Goal: Find specific page/section: Find specific page/section

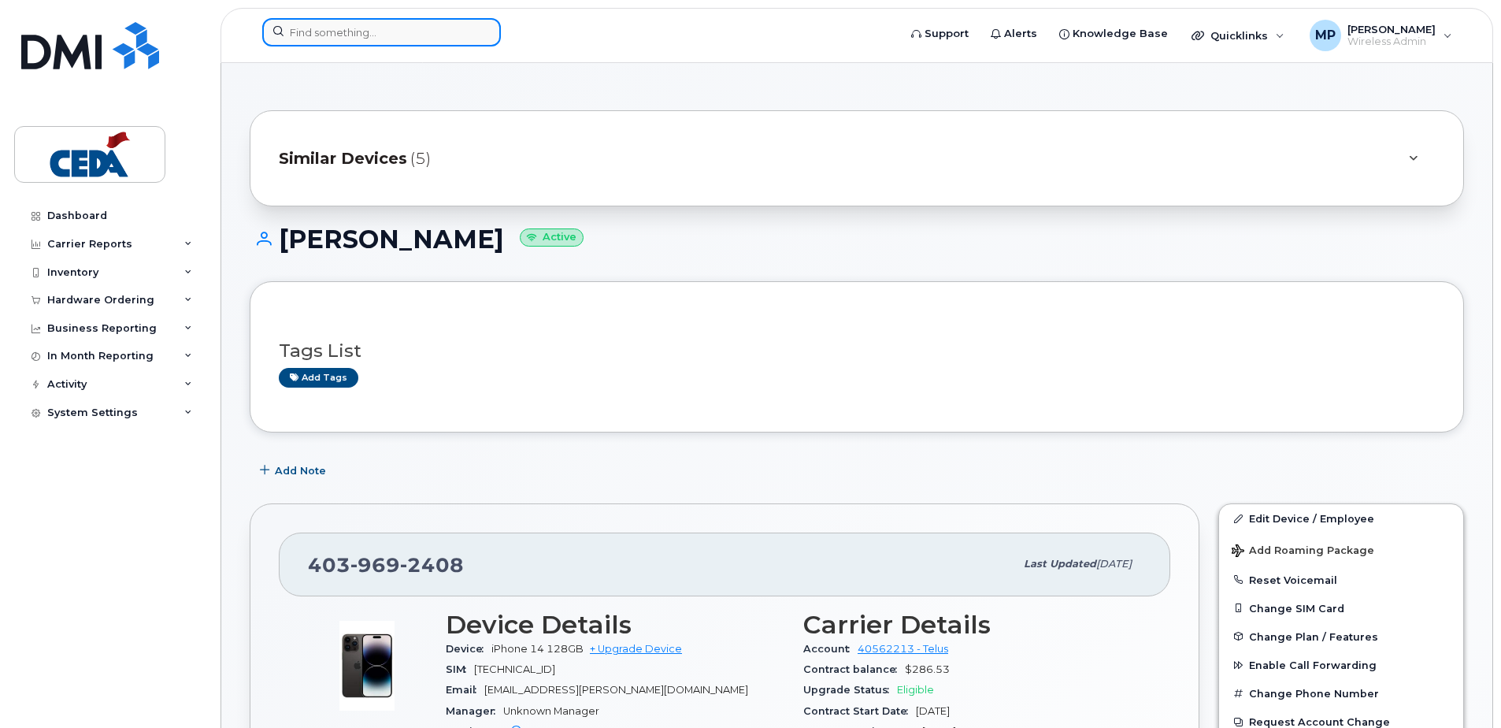
drag, startPoint x: 319, startPoint y: 32, endPoint x: 364, endPoint y: 36, distance: 45.1
click at [320, 32] on input at bounding box center [381, 32] width 239 height 28
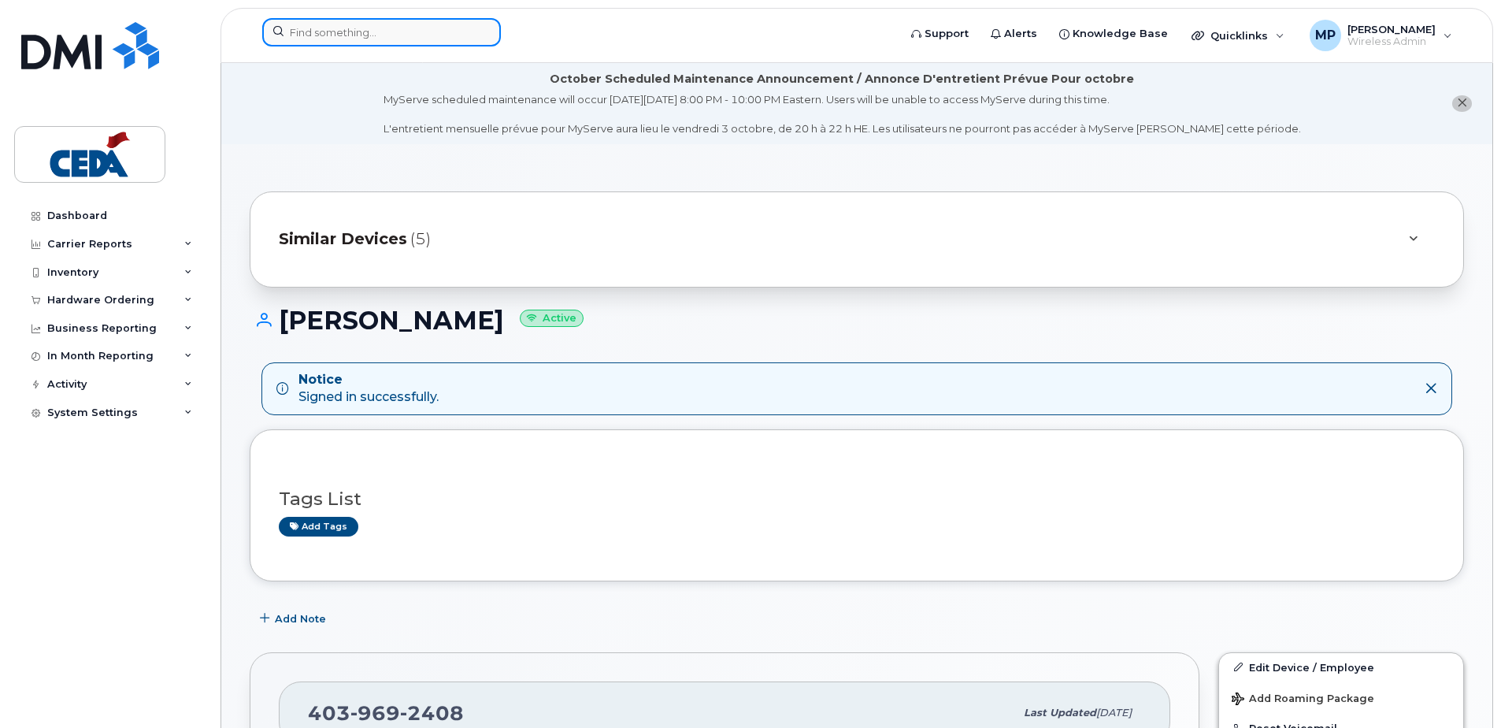
click at [458, 30] on input at bounding box center [381, 32] width 239 height 28
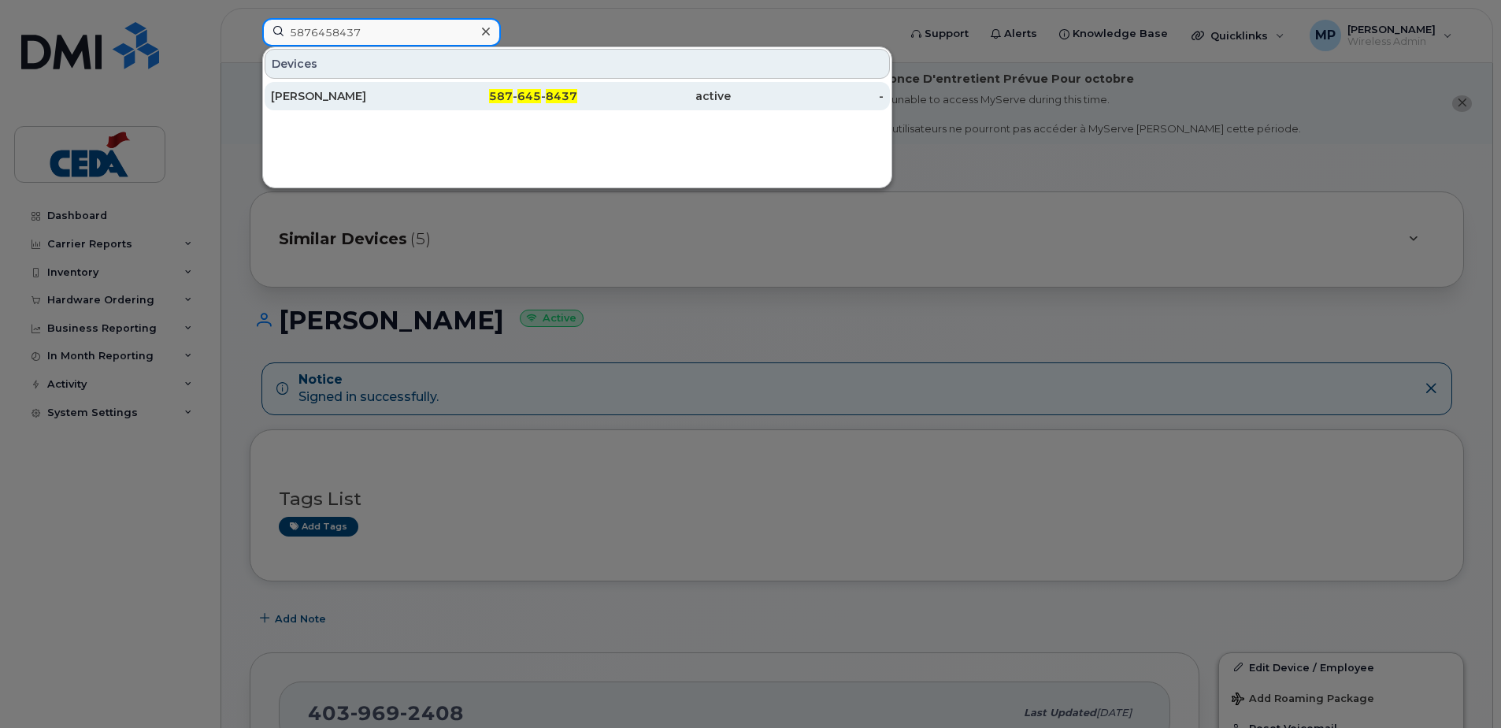
type input "5876458437"
click at [512, 102] on span "587" at bounding box center [501, 96] width 24 height 14
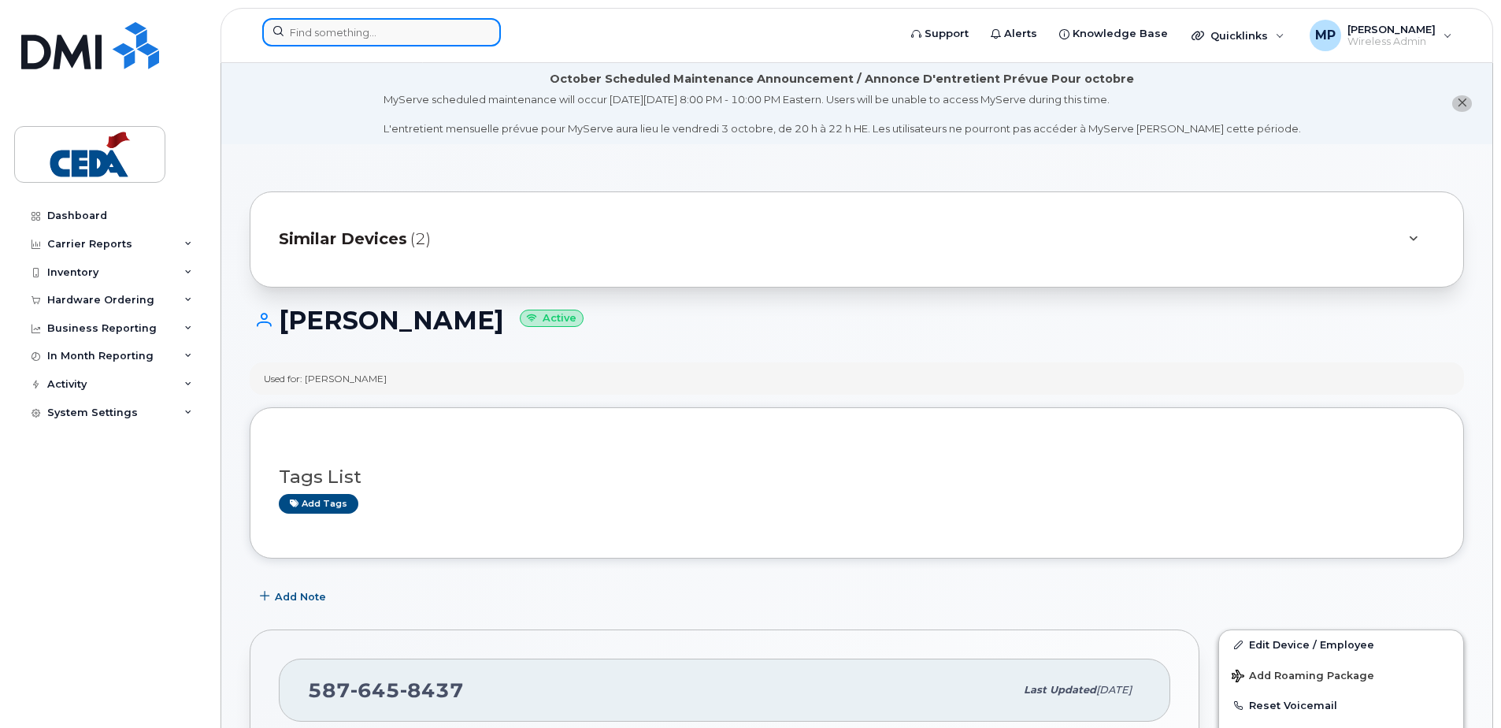
click at [390, 32] on input at bounding box center [381, 32] width 239 height 28
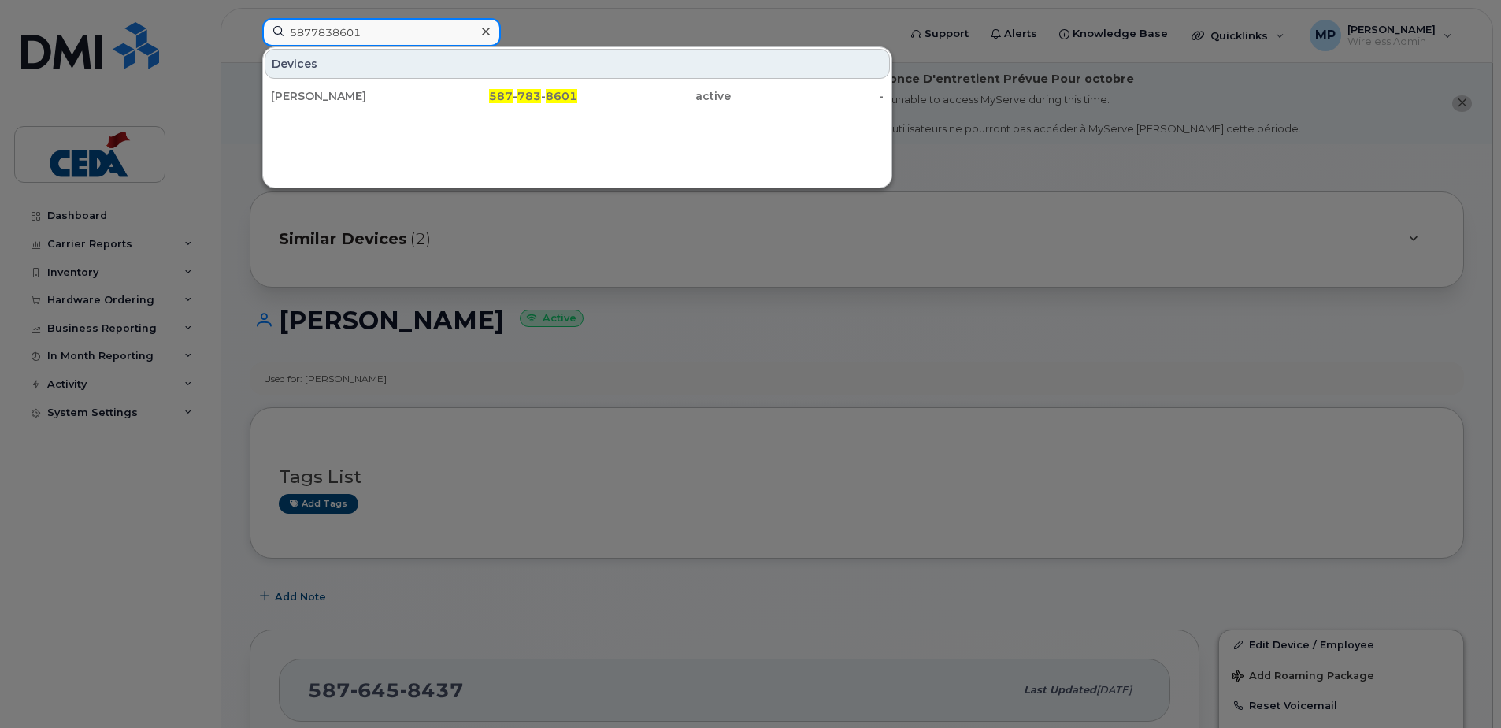
drag, startPoint x: 377, startPoint y: 32, endPoint x: 1396, endPoint y: 250, distance: 1042.5
click at [250, 20] on div "5877838601 Devices [PERSON_NAME] 587 - 783 - 8601 active -" at bounding box center [575, 35] width 651 height 35
type input "5875965894"
